Goal: Task Accomplishment & Management: Manage account settings

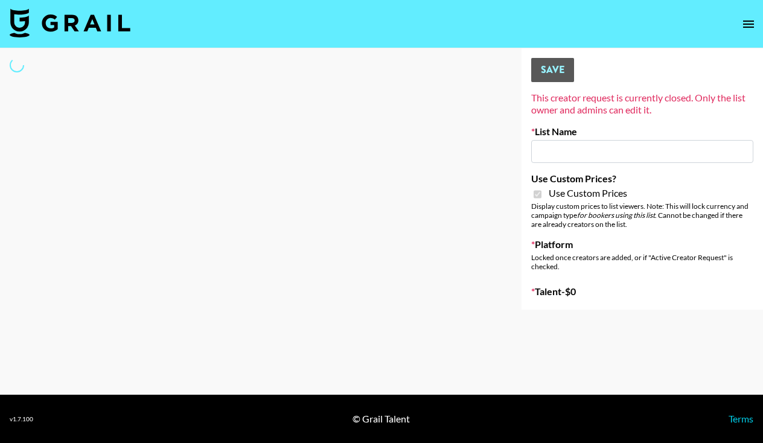
type input "Redence Beauty"
checkbox input "true"
select select "Brand"
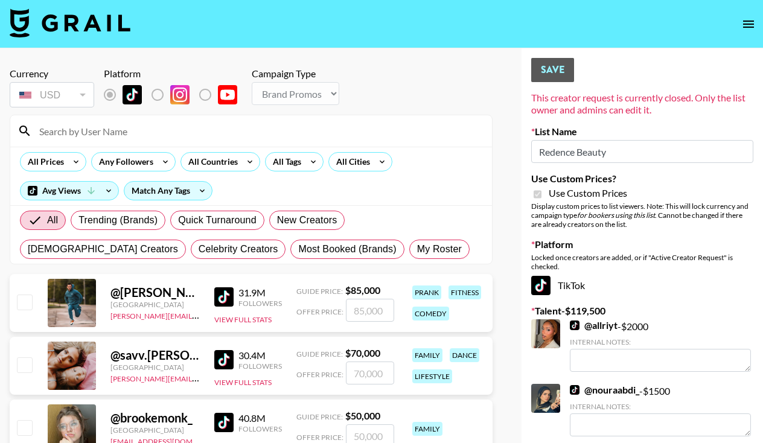
click at [98, 133] on input at bounding box center [258, 130] width 453 height 19
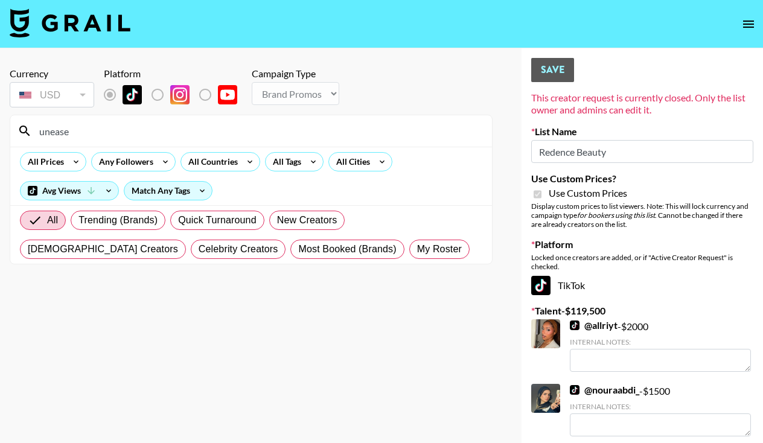
drag, startPoint x: 244, startPoint y: 305, endPoint x: 24, endPoint y: 322, distance: 221.6
click at [24, 322] on section "Currency USD USD ​ Platform Campaign Type Choose Type... Song Promos Brand Prom…" at bounding box center [251, 231] width 483 height 347
click at [88, 134] on input "unease" at bounding box center [258, 130] width 453 height 19
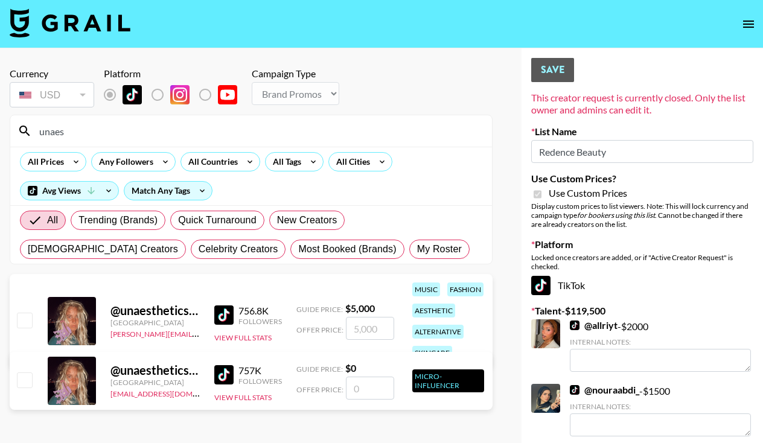
type input "unaes"
click at [25, 321] on input "checkbox" at bounding box center [24, 320] width 14 height 14
checkbox input "true"
drag, startPoint x: 375, startPoint y: 333, endPoint x: 336, endPoint y: 327, distance: 39.8
click at [336, 327] on div "Offer Price: 5000" at bounding box center [345, 328] width 98 height 23
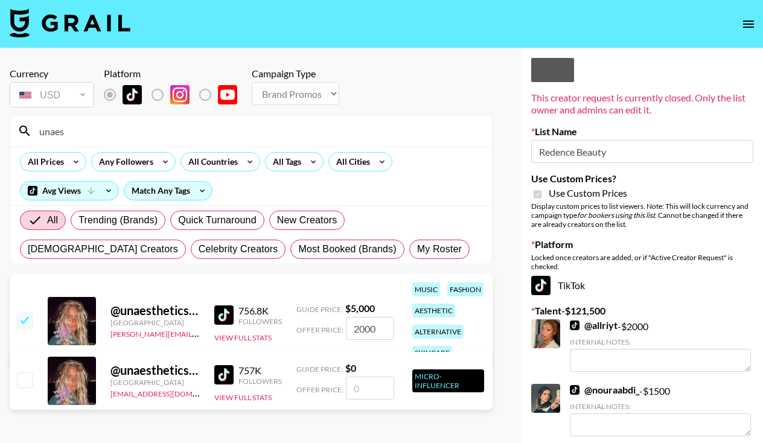
type input "2000"
click at [461, 166] on div "All Prices Any Followers All Countries All Tags All Cities Avg Views Match Any …" at bounding box center [251, 176] width 482 height 59
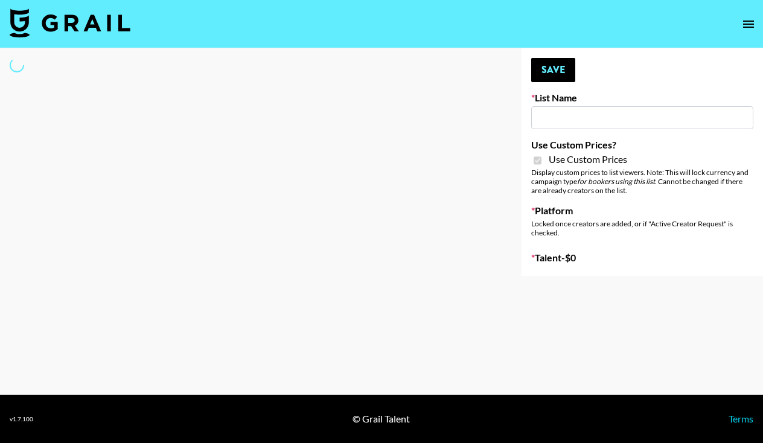
type input "Dime Beauty"
checkbox input "true"
select select "Brand"
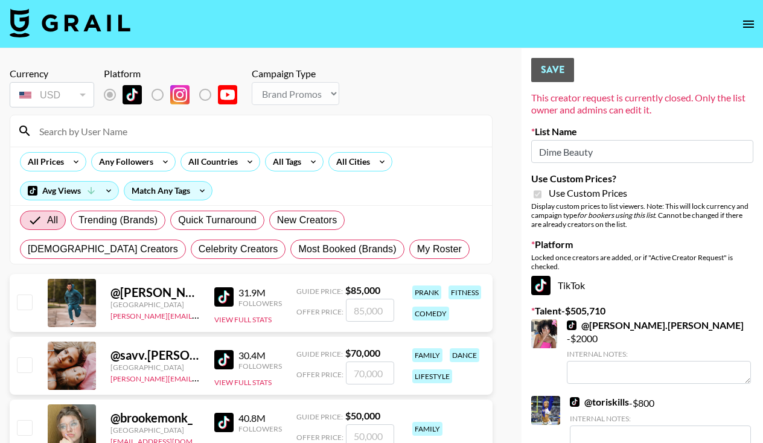
click at [254, 140] on input at bounding box center [258, 130] width 453 height 19
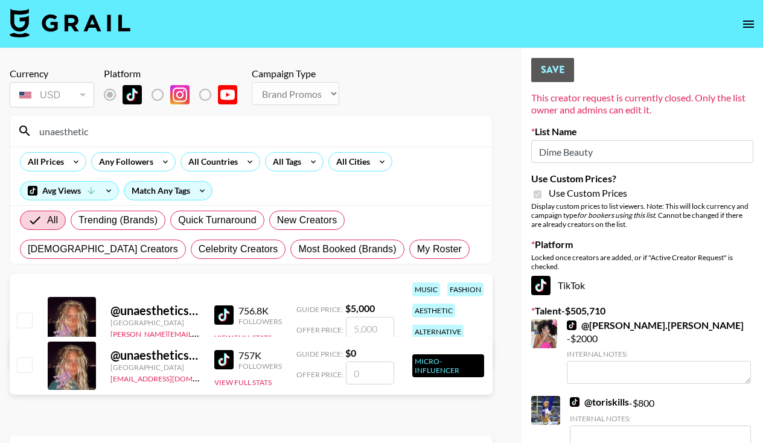
type input "unaesthetic"
drag, startPoint x: 36, startPoint y: 305, endPoint x: 26, endPoint y: 315, distance: 13.2
click at [26, 315] on input "checkbox" at bounding box center [24, 320] width 14 height 14
checkbox input "true"
click at [364, 329] on input "5000" at bounding box center [370, 328] width 48 height 23
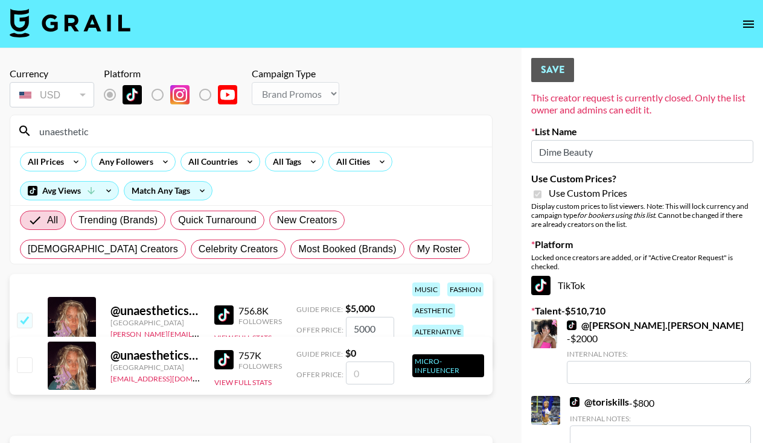
click at [364, 329] on input "5000" at bounding box center [370, 328] width 48 height 23
type input "20"
checkbox input "false"
checkbox input "true"
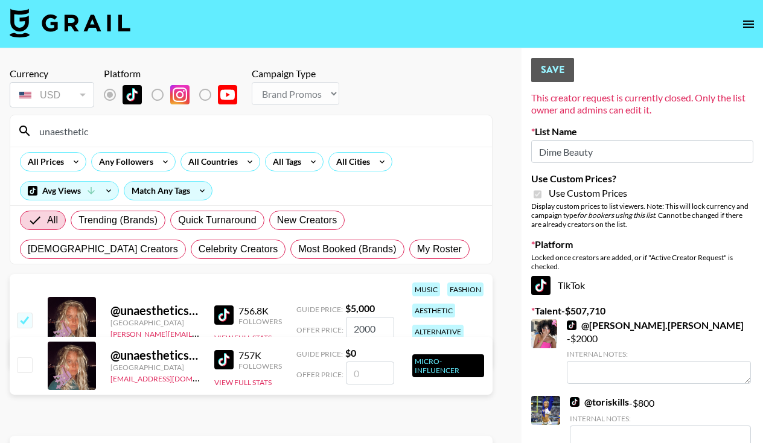
type input "2000"
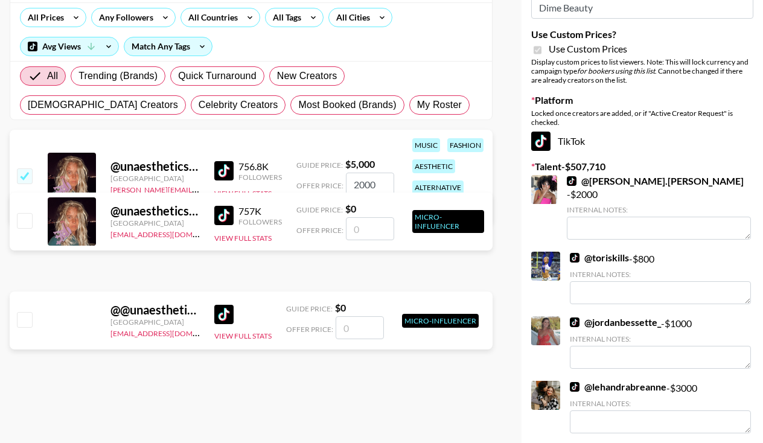
scroll to position [60, 0]
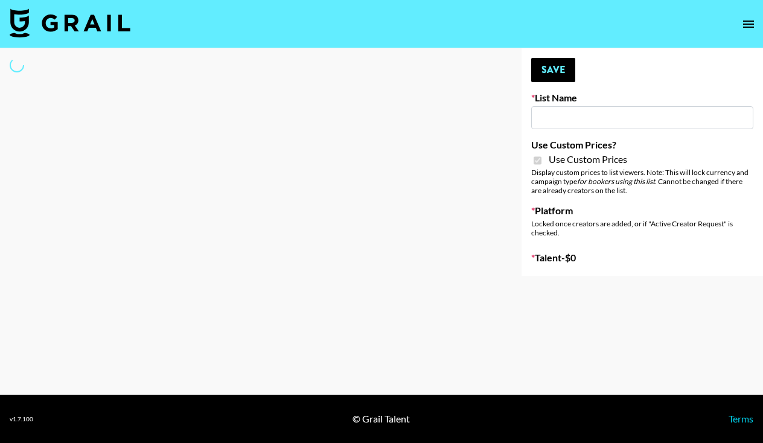
select select "Brand"
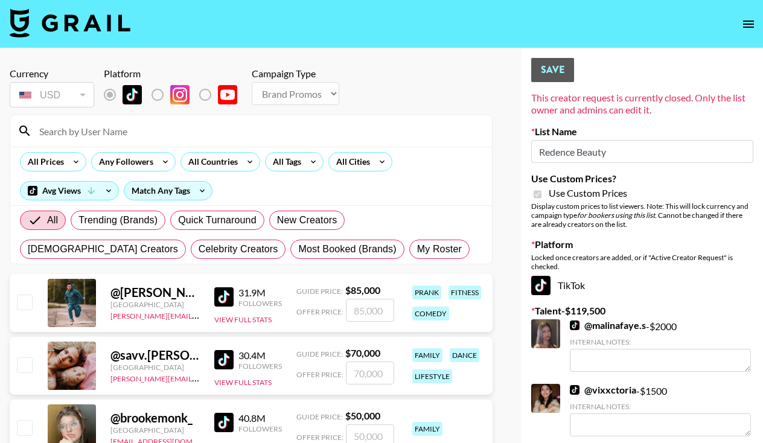
type input "Redence Beauty"
checkbox input "true"
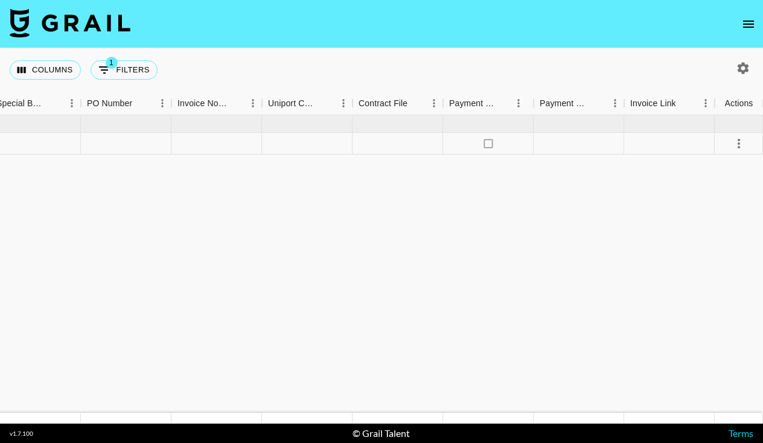
scroll to position [0, 1241]
click at [488, 144] on icon "no" at bounding box center [488, 144] width 12 height 12
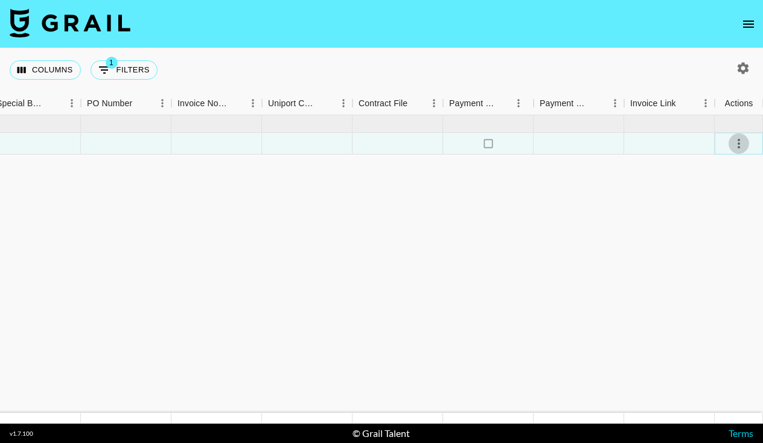
click at [747, 146] on button "select merge strategy" at bounding box center [739, 143] width 21 height 21
click at [744, 21] on icon "open drawer" at bounding box center [748, 24] width 11 height 7
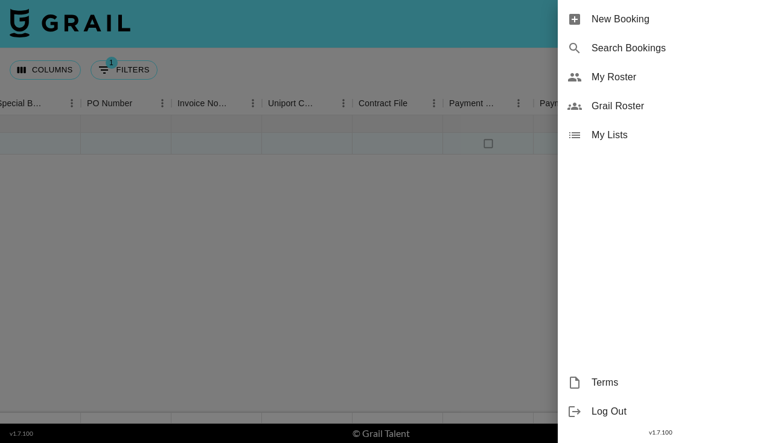
click at [514, 189] on div at bounding box center [381, 221] width 763 height 443
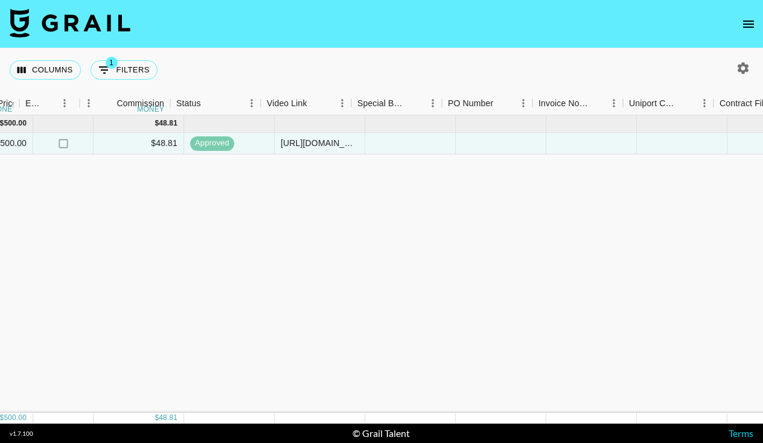
scroll to position [0, 863]
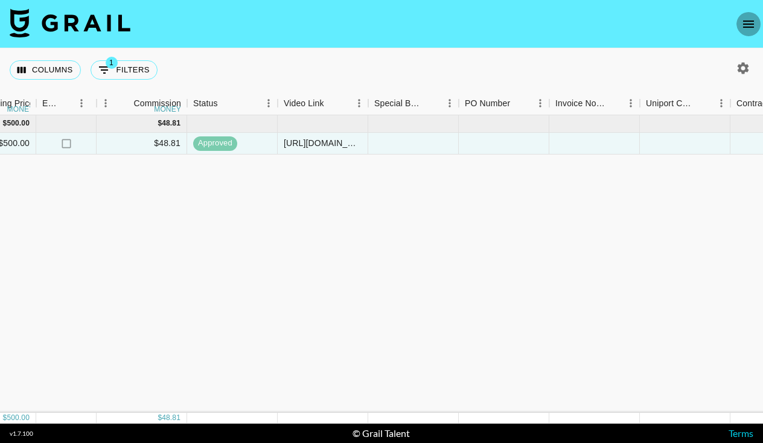
click at [750, 18] on icon "open drawer" at bounding box center [748, 24] width 14 height 14
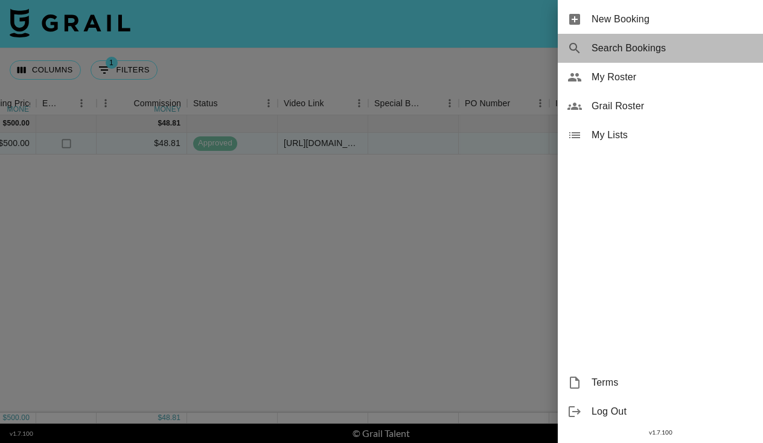
click at [639, 55] on span "Search Bookings" at bounding box center [673, 48] width 162 height 14
select select "id"
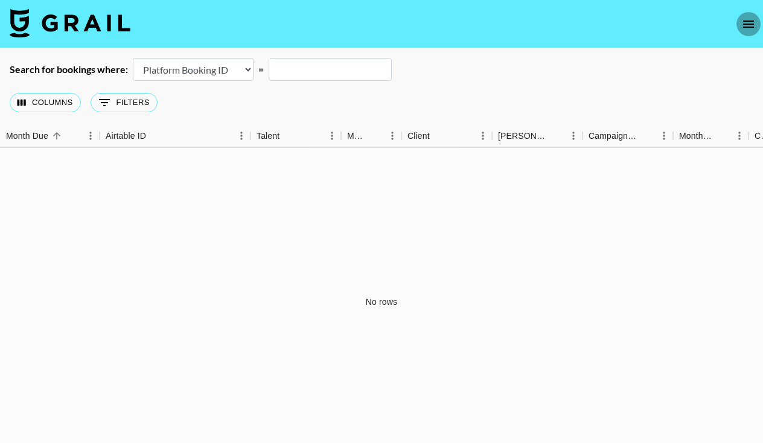
click at [751, 18] on icon "open drawer" at bounding box center [748, 24] width 14 height 14
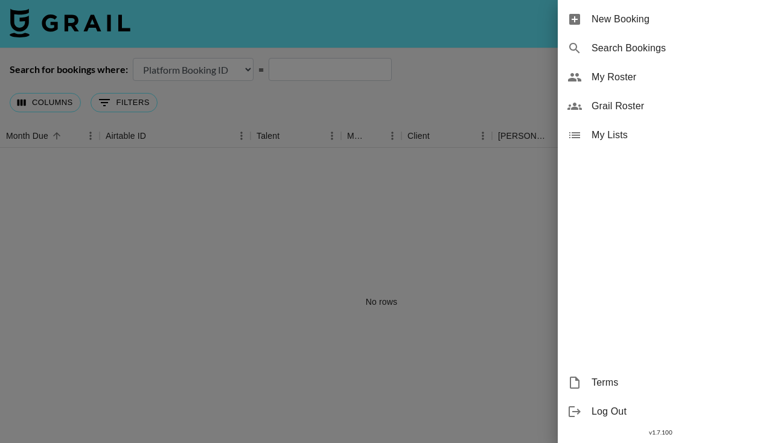
click at [640, 95] on div "Grail Roster" at bounding box center [660, 106] width 205 height 29
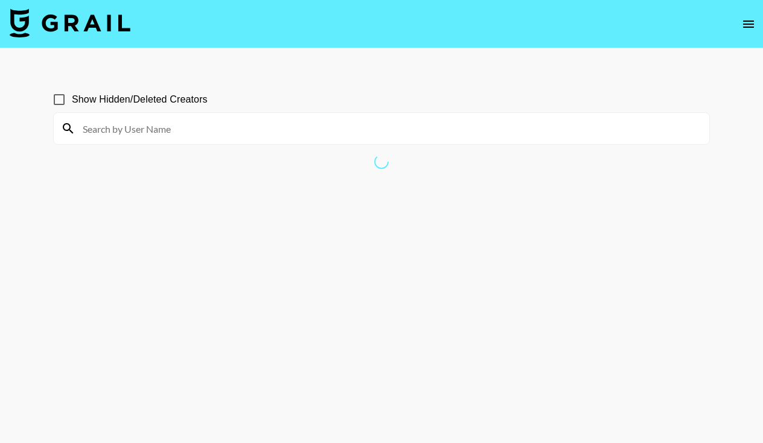
click at [290, 129] on input at bounding box center [388, 128] width 627 height 19
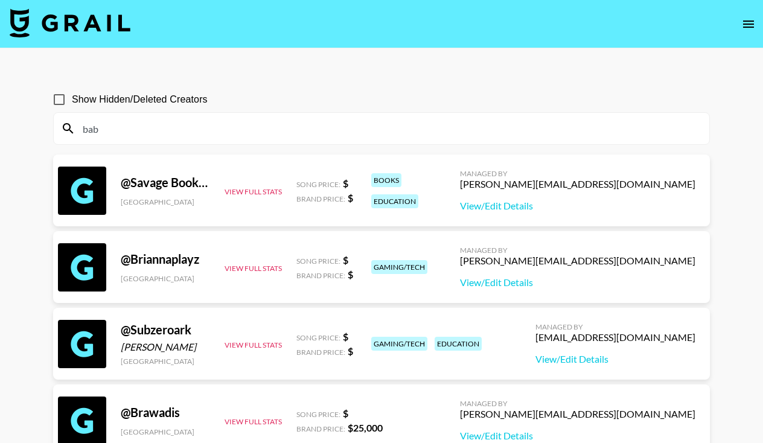
click at [217, 129] on input "bab" at bounding box center [388, 128] width 627 height 19
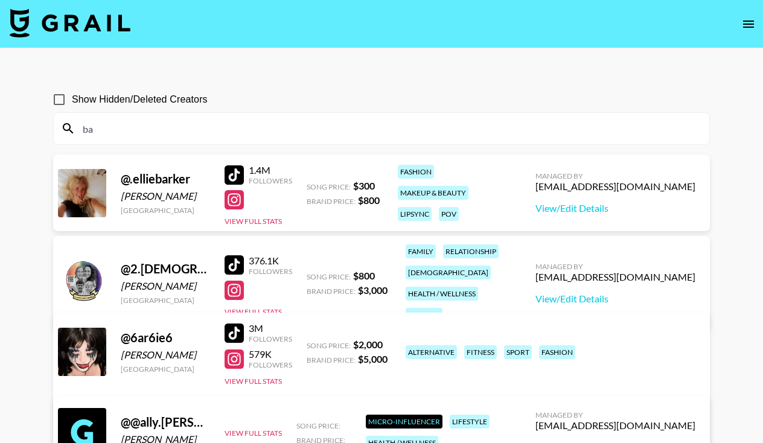
click at [248, 190] on link at bounding box center [237, 199] width 24 height 19
click at [214, 122] on input "ba" at bounding box center [388, 128] width 627 height 19
click at [167, 128] on input "ba" at bounding box center [388, 128] width 627 height 19
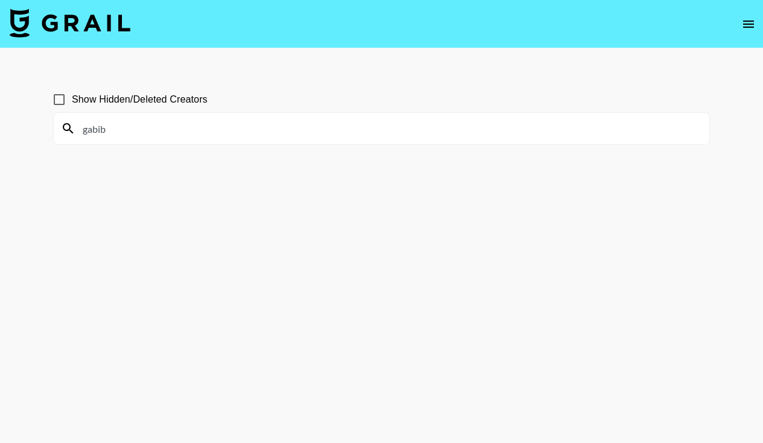
type input "gabiba"
